Goal: Task Accomplishment & Management: Use online tool/utility

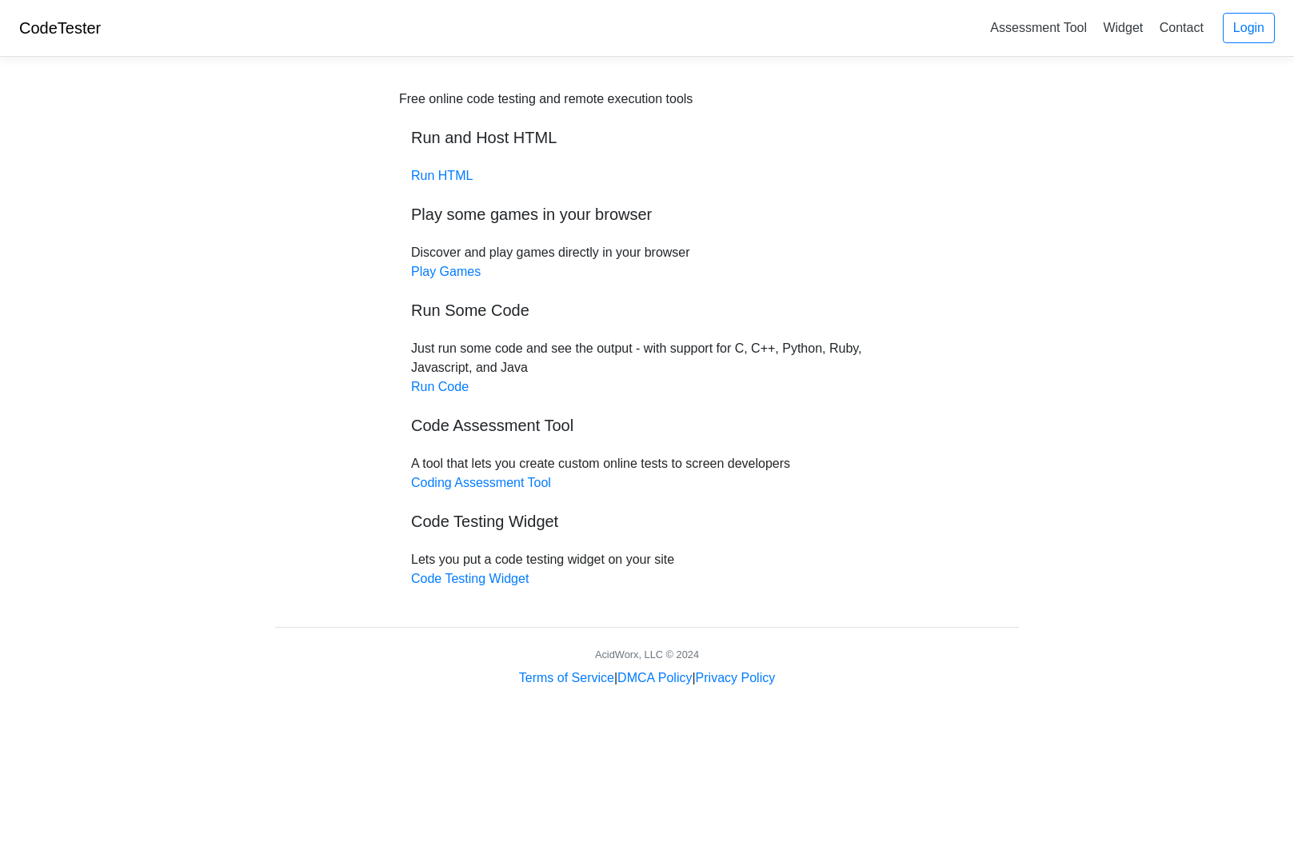
click at [483, 318] on h5 "Run Some Code" at bounding box center [647, 310] width 472 height 19
click at [433, 386] on link "Run Code" at bounding box center [440, 387] width 58 height 14
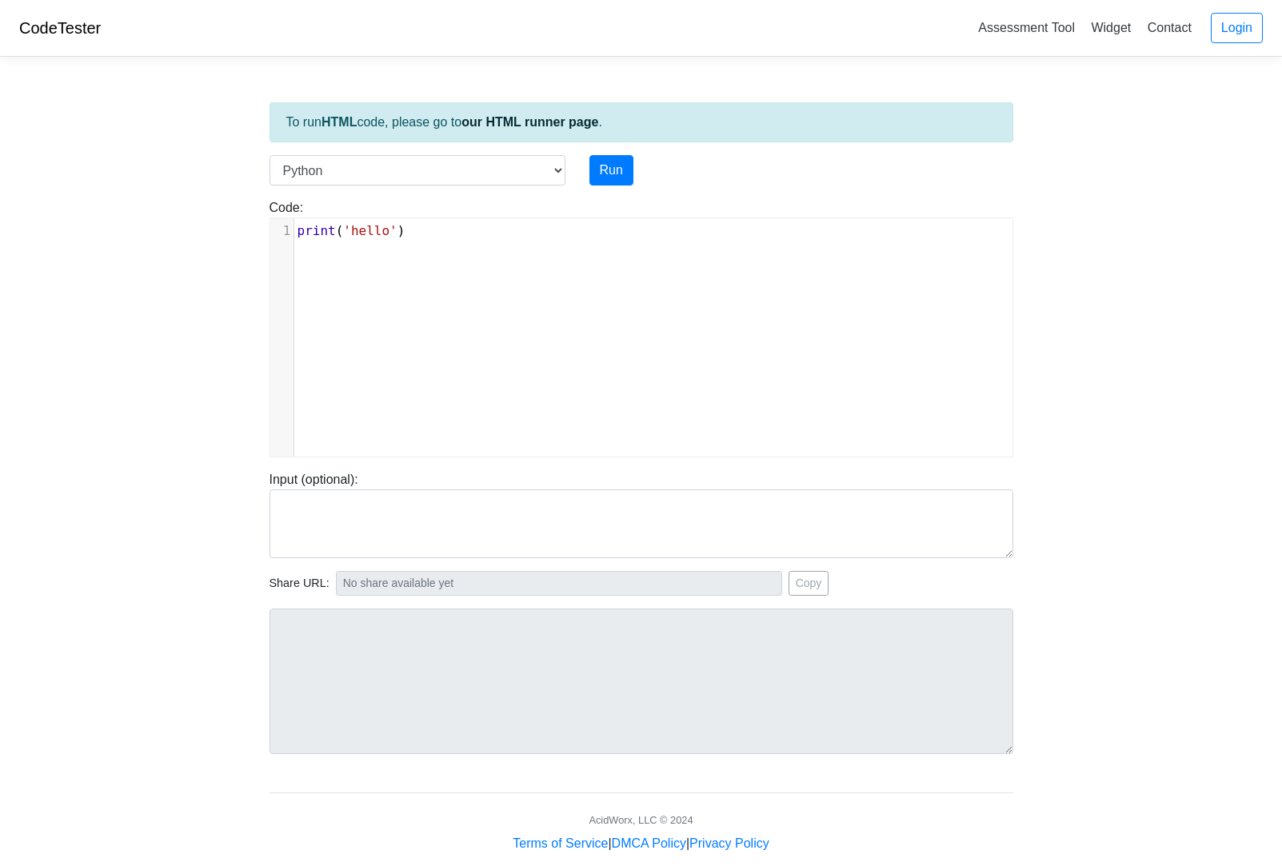
scroll to position [6, 0]
click at [495, 301] on div "xxxxxxxxxx 1 print ( 'hello' )" at bounding box center [653, 349] width 766 height 262
click at [555, 168] on select "C C++ Go Java Javascript Python Ruby" at bounding box center [417, 170] width 296 height 30
select select "c"
click at [269, 155] on select "C C++ Go Java Javascript Python Ruby" at bounding box center [417, 170] width 296 height 30
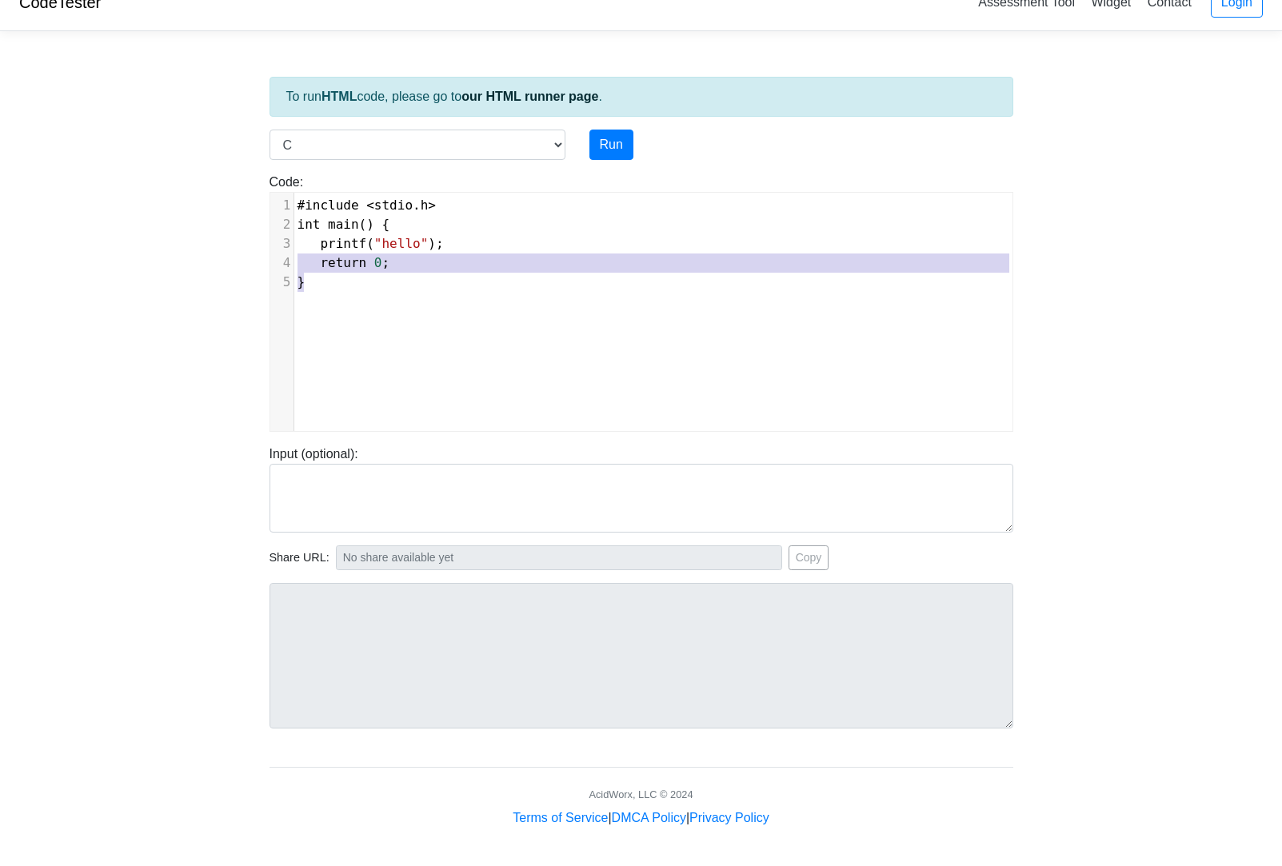
type textarea "#include <stdio.h> int main() { printf("hello"); return 0; }"
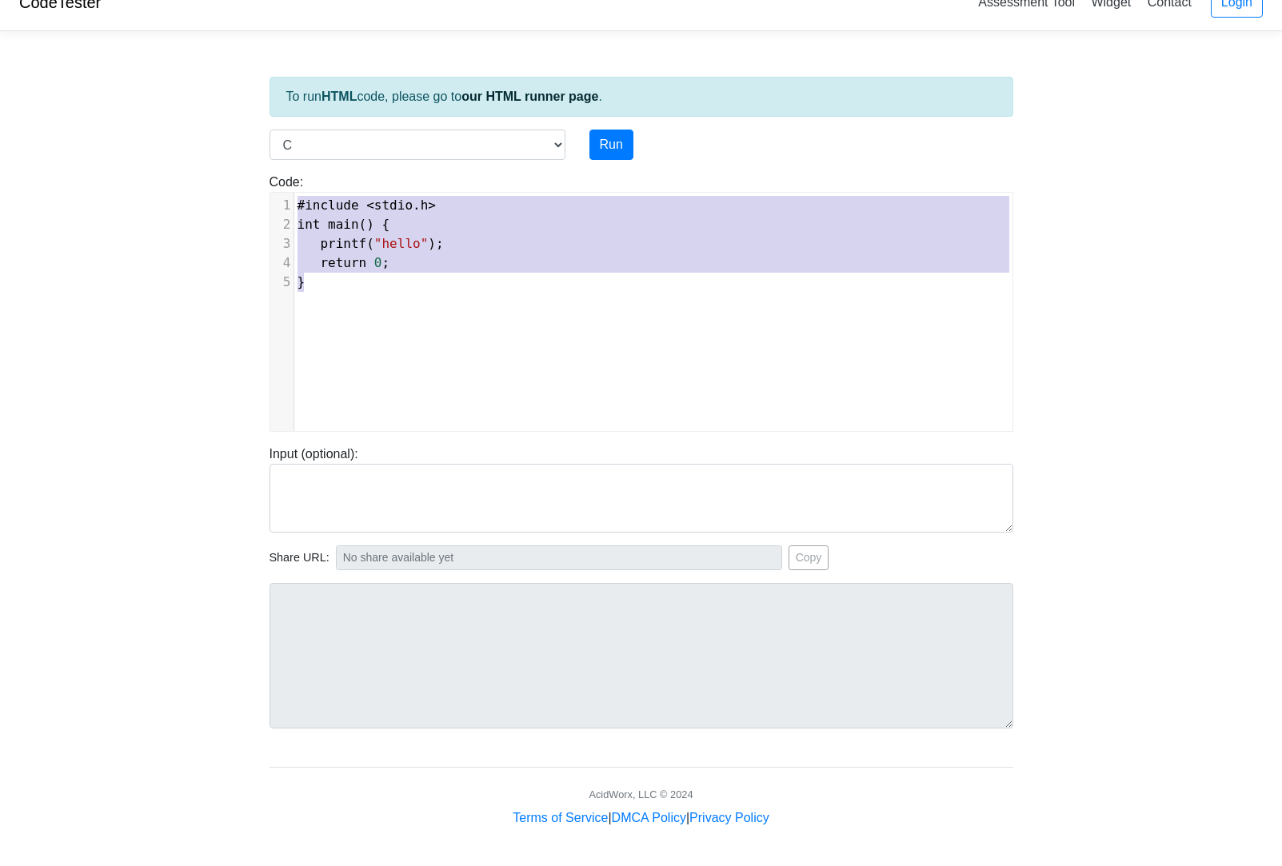
drag, startPoint x: 358, startPoint y: 286, endPoint x: 192, endPoint y: 200, distance: 187.4
click at [192, 200] on body "CodeTester Assessment Tool Widget Contact Login To run HTML code, please go to …" at bounding box center [641, 400] width 1282 height 853
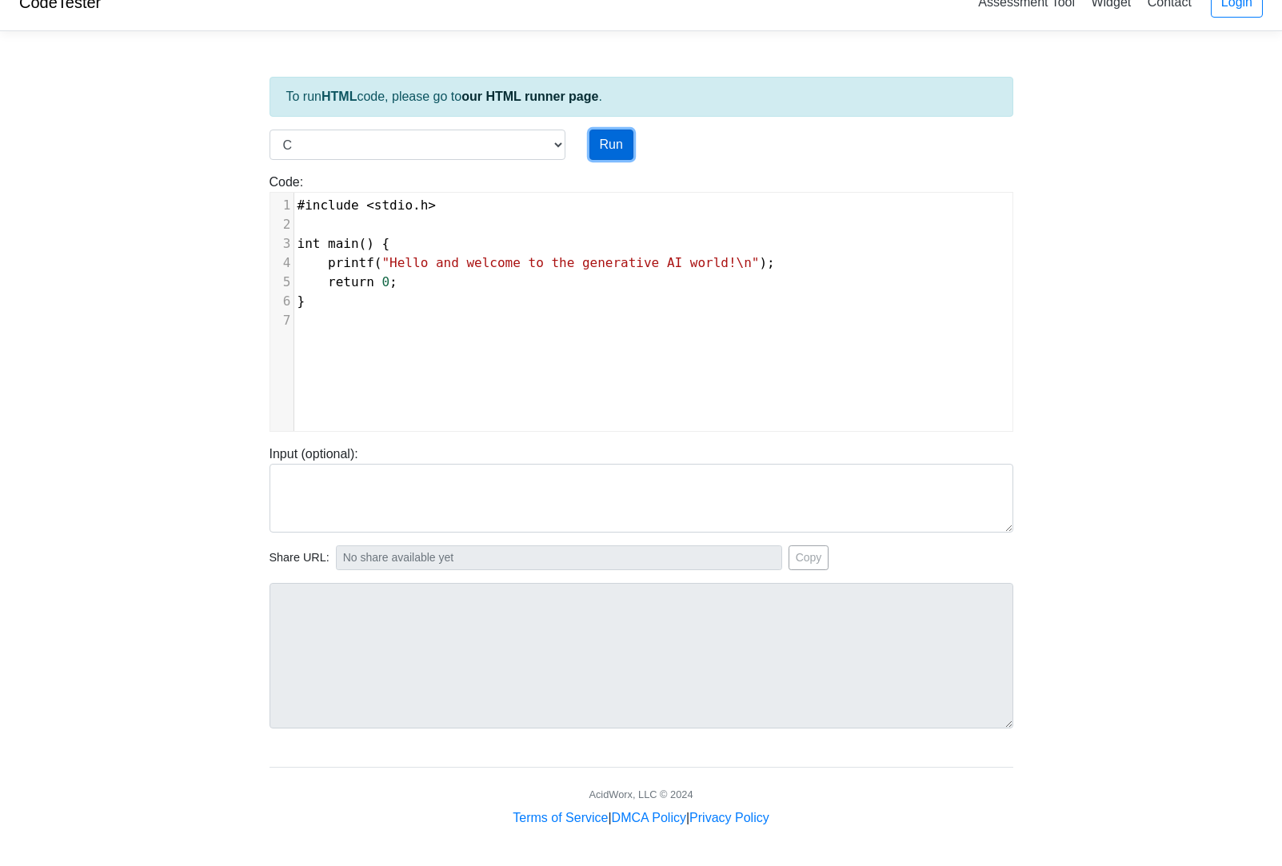
click at [620, 142] on button "Run" at bounding box center [611, 145] width 44 height 30
type input "https://codetester.io/runner?s=JOXYYamEX8"
type textarea "Stdout: Hello and welcome to the generative AI world!"
